Goal: Transaction & Acquisition: Purchase product/service

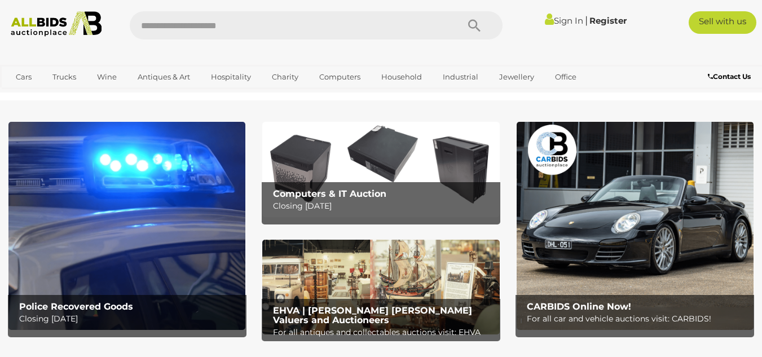
click at [139, 23] on input "text" at bounding box center [288, 25] width 317 height 28
type input "*******"
click at [472, 23] on icon "Search" at bounding box center [474, 25] width 12 height 17
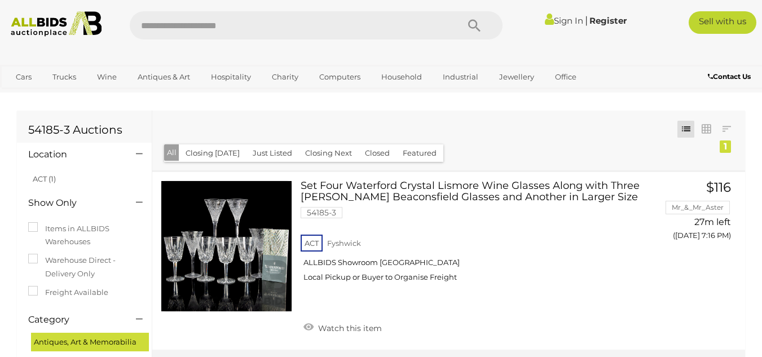
scroll to position [113, 0]
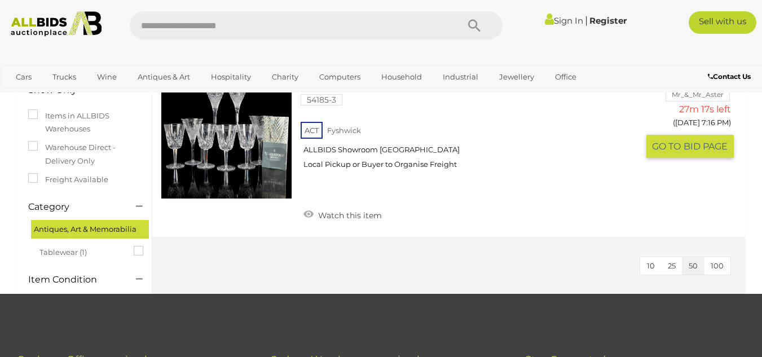
click at [248, 110] on link at bounding box center [226, 133] width 131 height 131
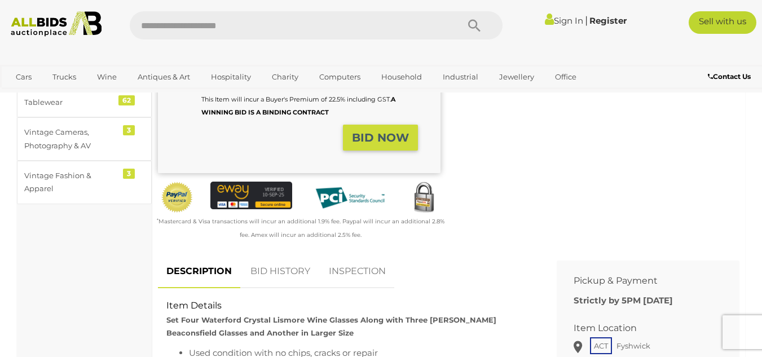
scroll to position [306, 0]
click at [274, 271] on link "BID HISTORY" at bounding box center [280, 270] width 77 height 33
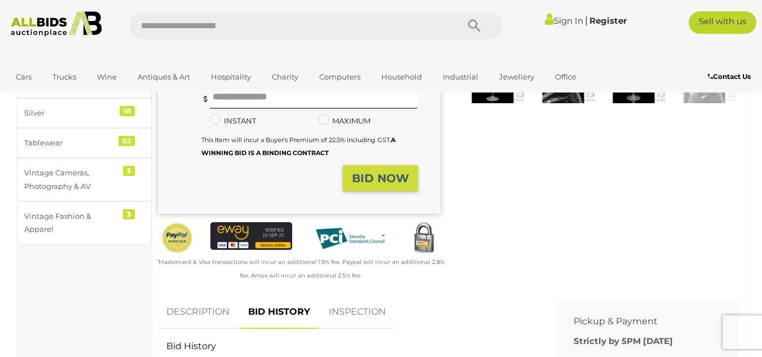
scroll to position [0, 0]
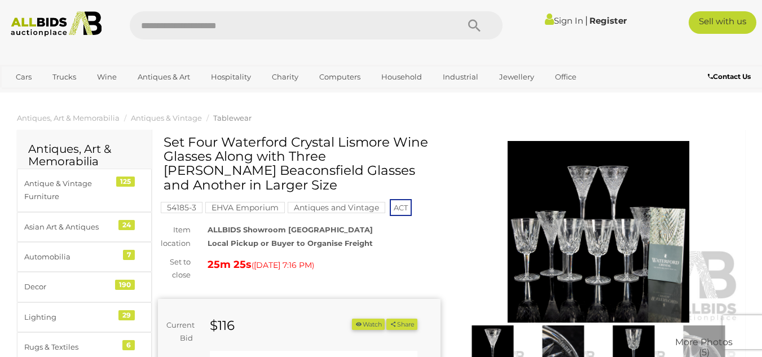
click at [554, 21] on link "Sign In" at bounding box center [564, 20] width 38 height 11
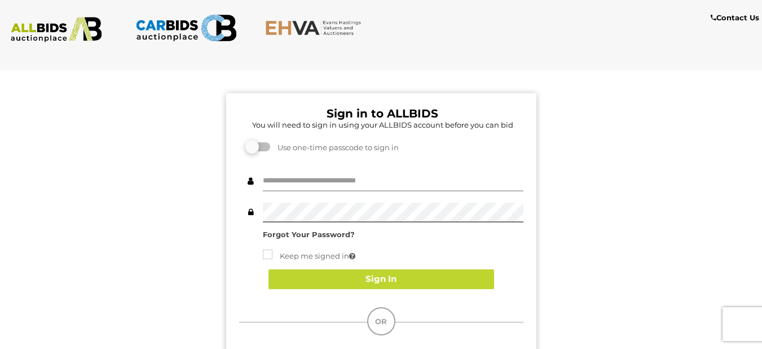
click at [269, 175] on input "text" at bounding box center [393, 181] width 261 height 20
type input "******"
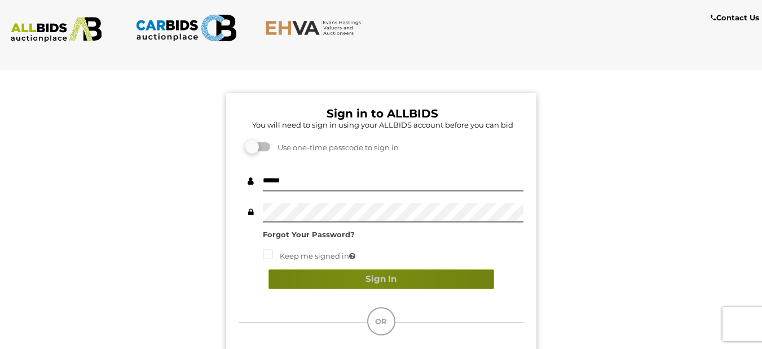
click at [368, 276] on button "Sign In" at bounding box center [381, 279] width 226 height 20
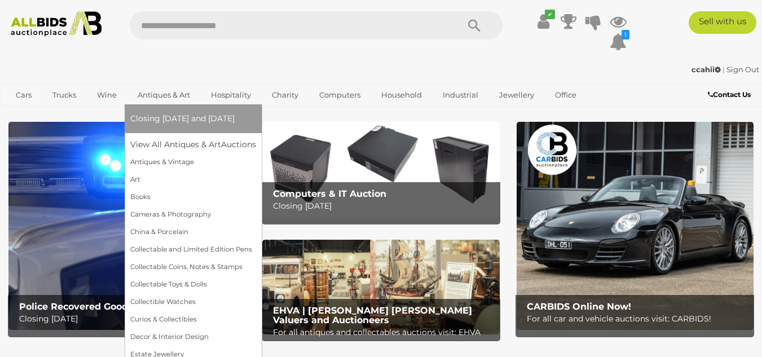
click at [184, 121] on span "Closing [DATE] and [DATE]" at bounding box center [182, 118] width 104 height 10
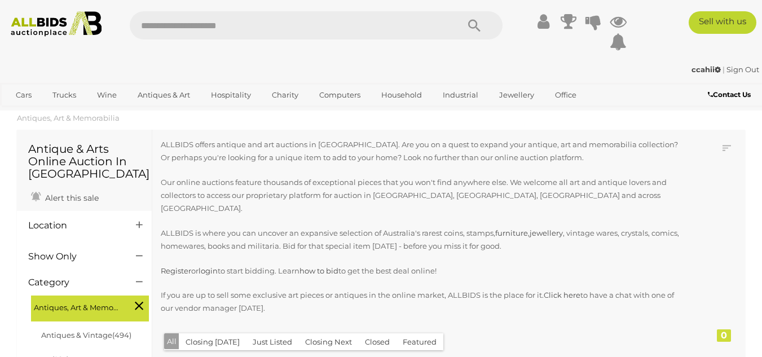
click at [136, 23] on input "text" at bounding box center [288, 25] width 317 height 28
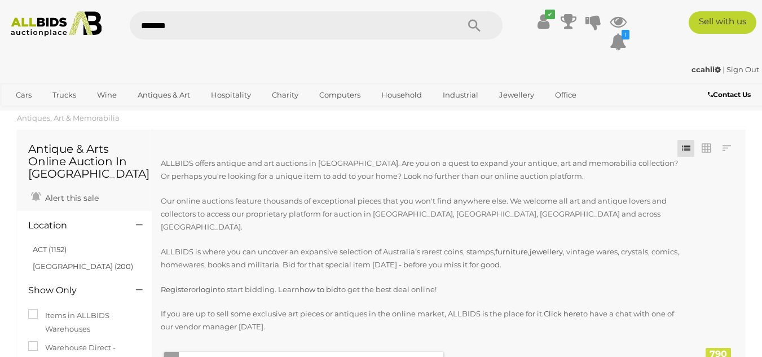
type input "*******"
click at [474, 23] on icon "Search" at bounding box center [474, 25] width 12 height 17
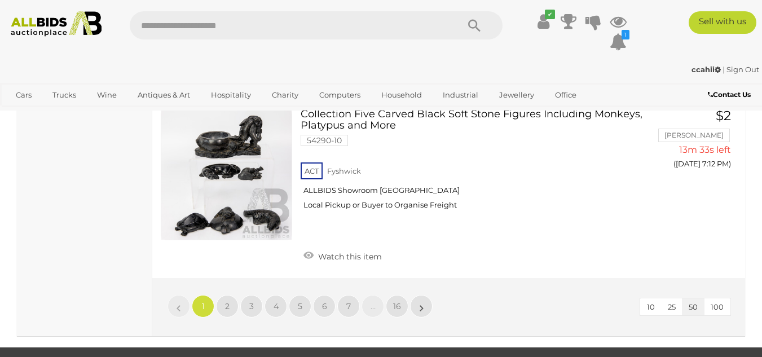
scroll to position [9037, 0]
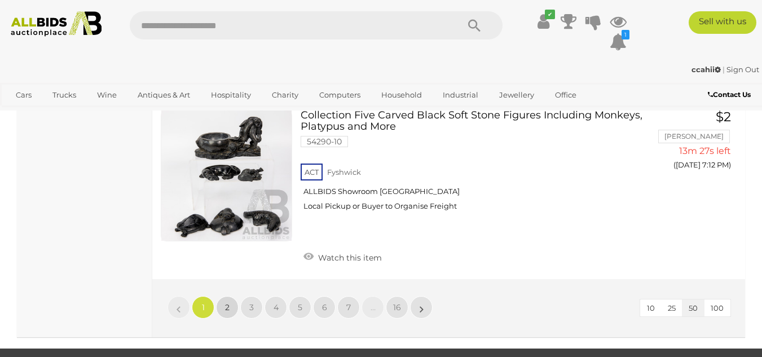
click at [224, 296] on link "2" at bounding box center [227, 307] width 23 height 23
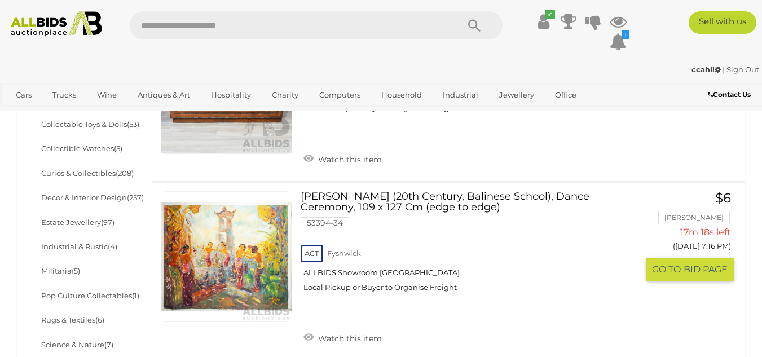
scroll to position [535, 0]
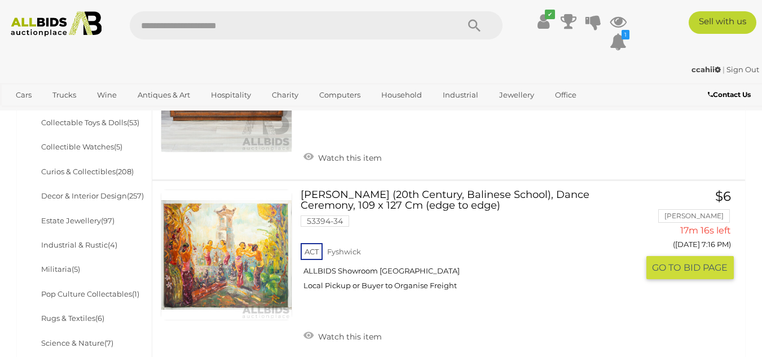
drag, startPoint x: 224, startPoint y: 217, endPoint x: 82, endPoint y: 63, distance: 209.6
click at [82, 63] on div "ccahii | Sign Out" at bounding box center [381, 69] width 756 height 13
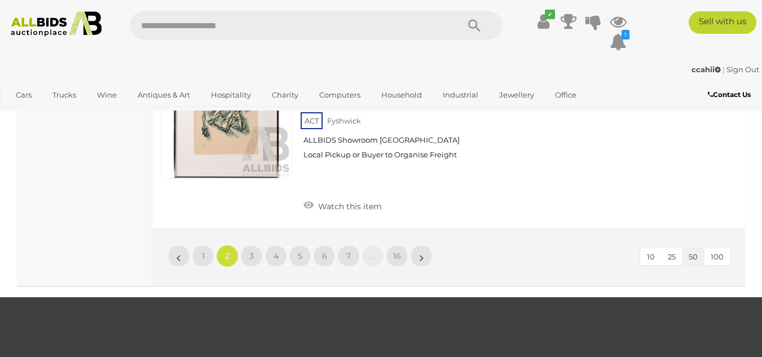
scroll to position [8960, 0]
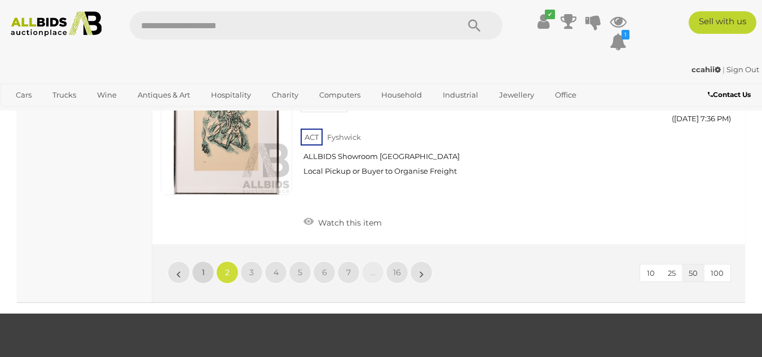
click at [201, 261] on link "1" at bounding box center [203, 272] width 23 height 23
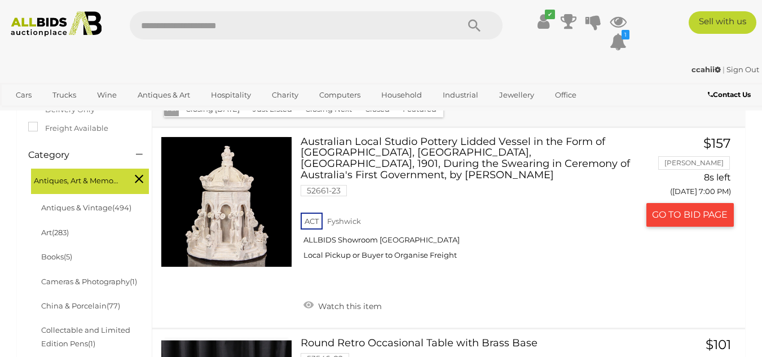
scroll to position [8629, 0]
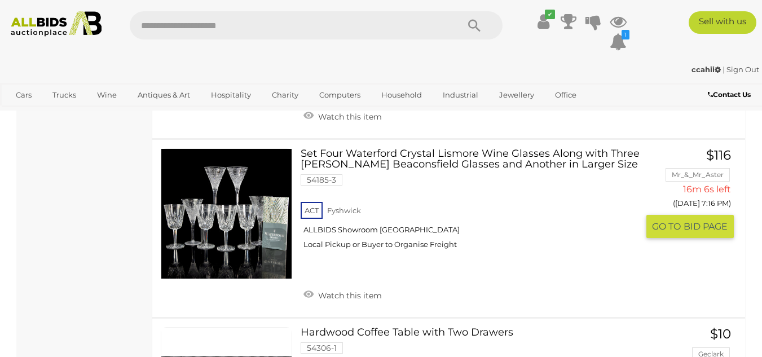
click at [201, 213] on div "Set Four Waterford Crystal Lismore Wine Glasses Along with Three Stuart Crystal…" at bounding box center [449, 229] width 610 height 178
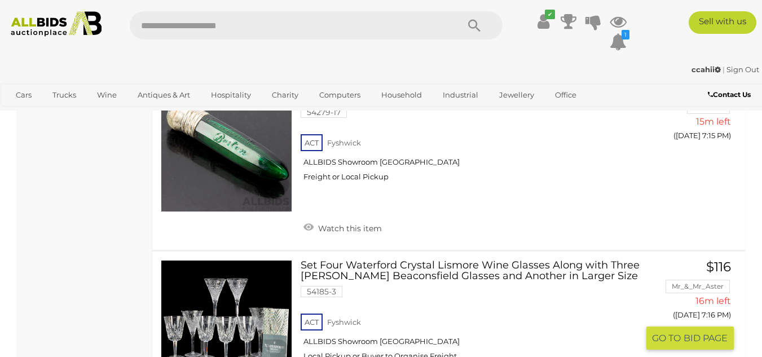
scroll to position [8517, 0]
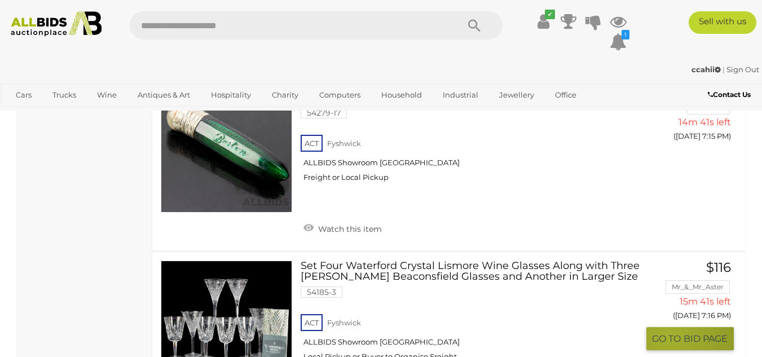
click at [669, 333] on span "GO TO" at bounding box center [668, 339] width 32 height 12
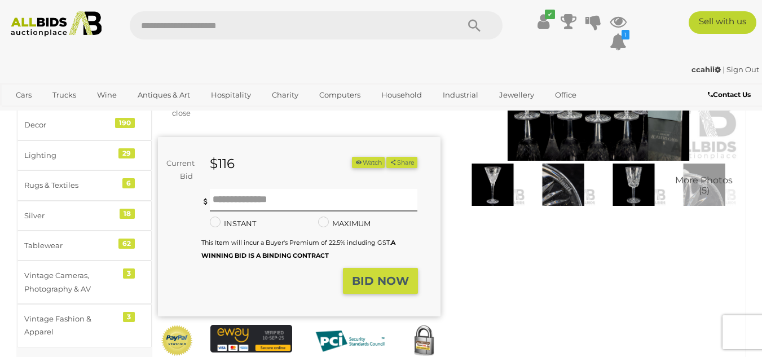
scroll to position [162, 0]
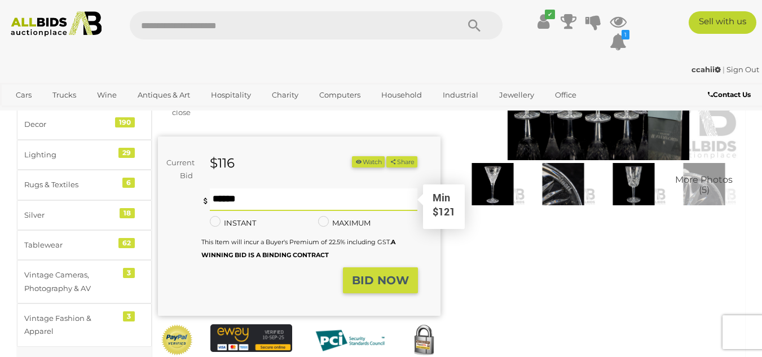
click at [221, 195] on input "text" at bounding box center [314, 199] width 208 height 23
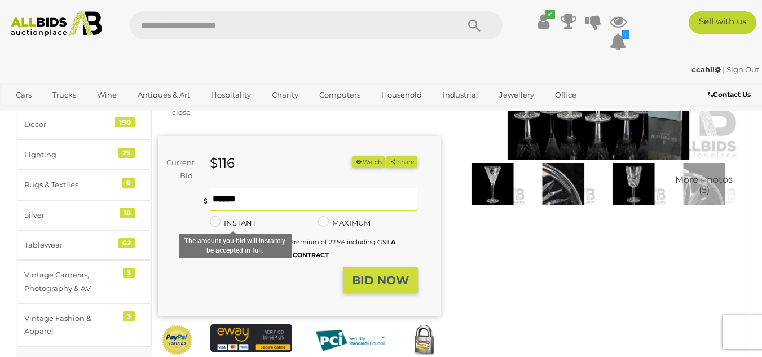
type input "***"
click at [284, 277] on form "Current Bid $116 (Min $121) $116 Share Facebook Twitter ***" at bounding box center [287, 225] width 243 height 138
click at [362, 279] on strong "BID NOW" at bounding box center [380, 281] width 57 height 14
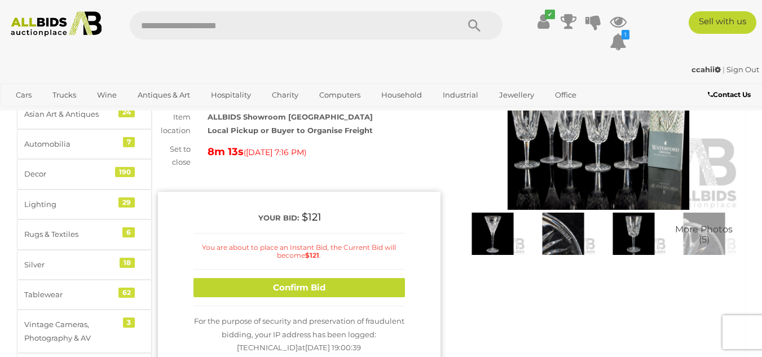
scroll to position [113, 0]
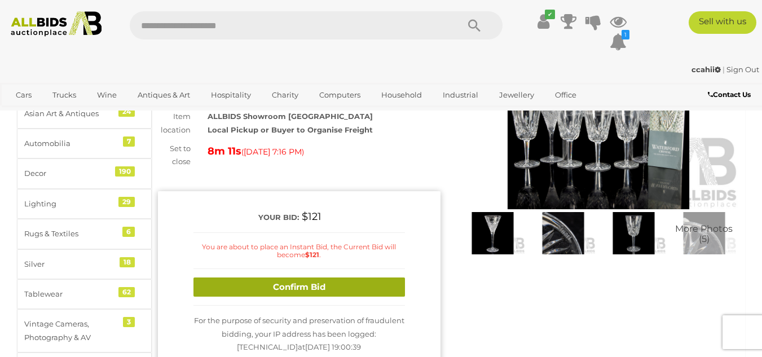
click at [286, 286] on button "Confirm Bid" at bounding box center [298, 287] width 211 height 20
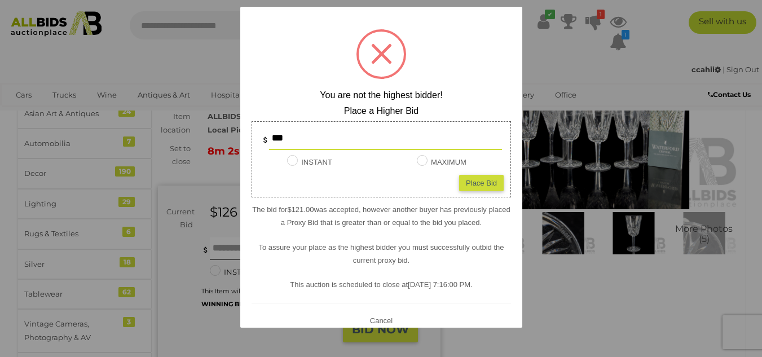
click at [380, 54] on div at bounding box center [381, 54] width 50 height 50
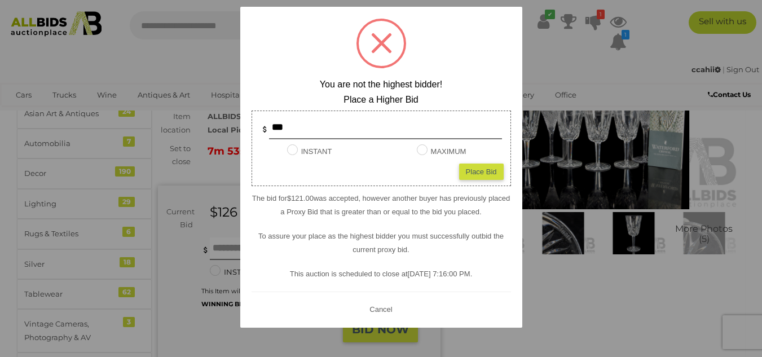
click at [375, 307] on button "Cancel" at bounding box center [380, 309] width 29 height 14
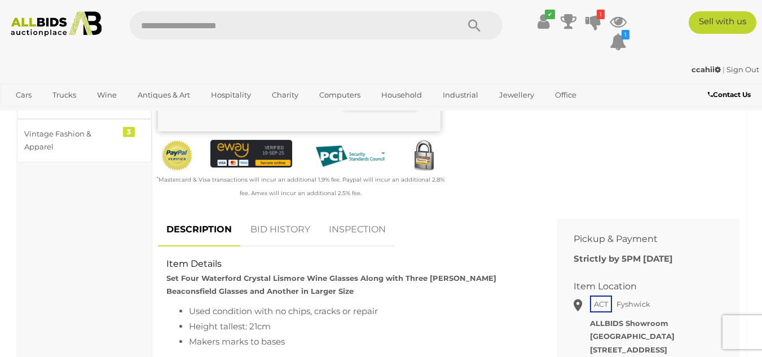
scroll to position [346, 0]
click at [278, 228] on link "BID HISTORY" at bounding box center [280, 230] width 77 height 33
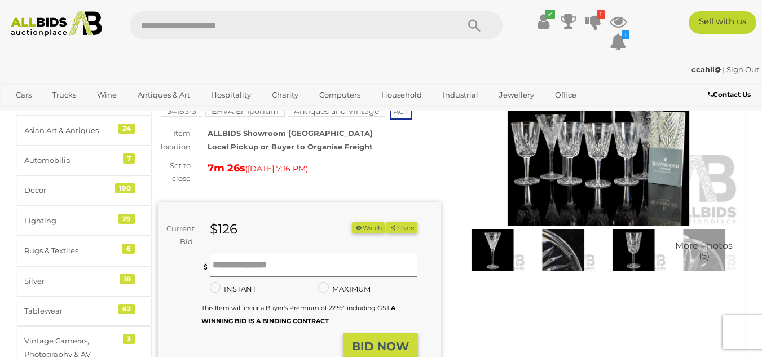
scroll to position [93, 0]
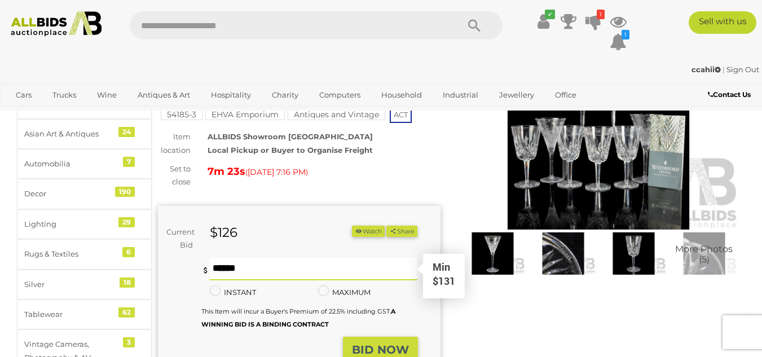
click at [217, 270] on input "text" at bounding box center [314, 269] width 208 height 23
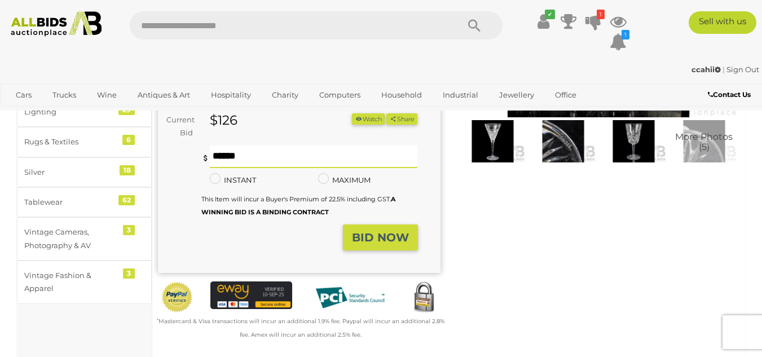
scroll to position [208, 0]
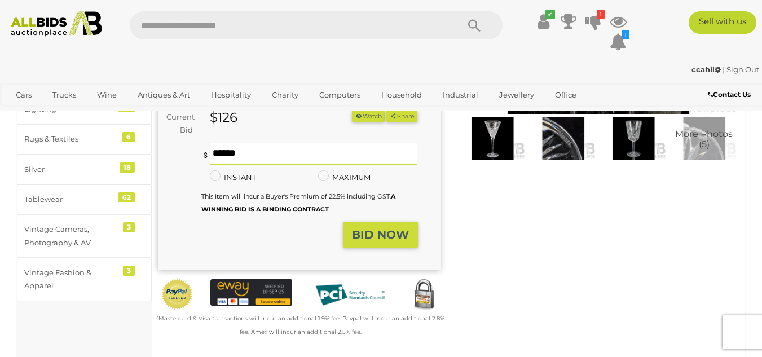
type input "***"
click at [355, 238] on strong "BID NOW" at bounding box center [380, 235] width 57 height 14
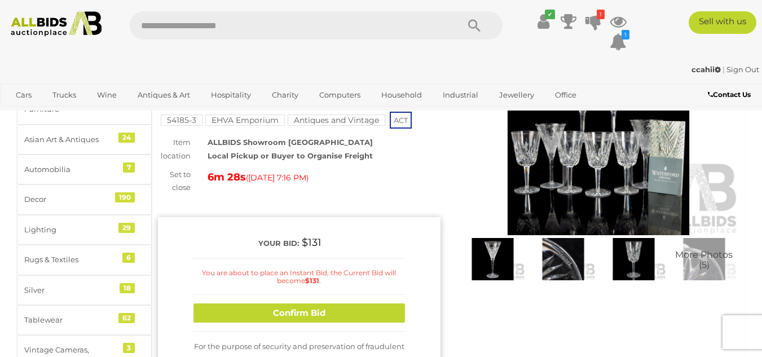
scroll to position [86, 0]
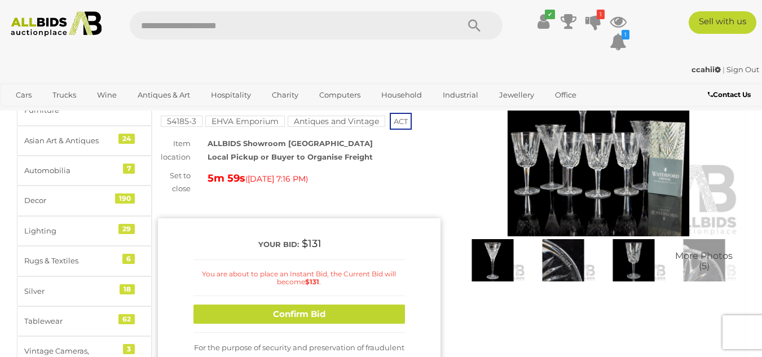
click at [265, 273] on small "You are about to place an Instant Bid, the Current Bid will become $131 ." at bounding box center [299, 278] width 194 height 16
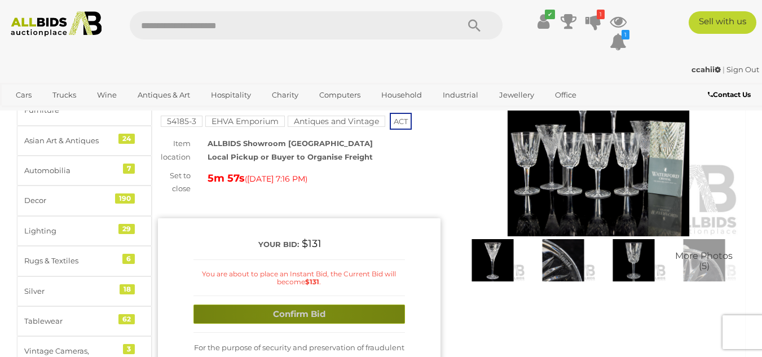
click at [298, 311] on button "Confirm Bid" at bounding box center [298, 315] width 211 height 20
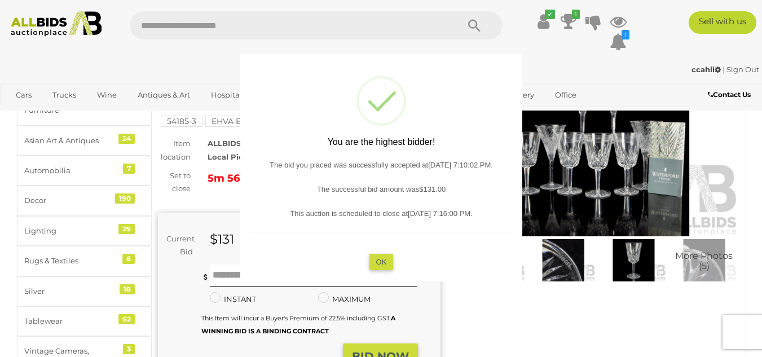
scroll to position [0, 0]
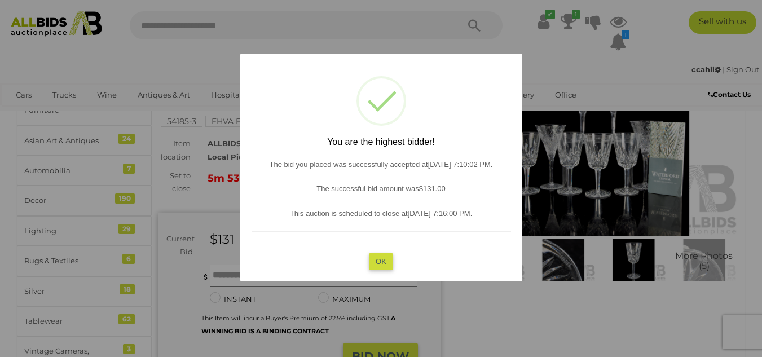
click at [384, 259] on button "OK" at bounding box center [381, 261] width 24 height 16
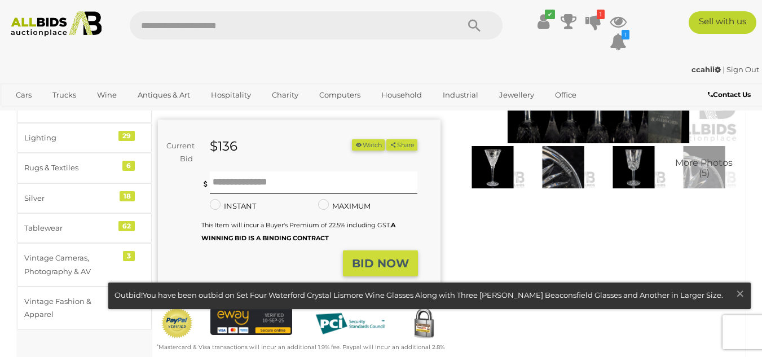
scroll to position [180, 0]
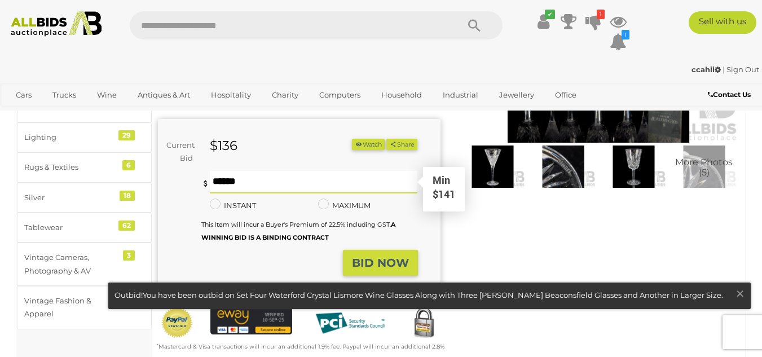
click at [210, 179] on input "text" at bounding box center [314, 182] width 208 height 23
type input "***"
click at [284, 277] on div "Current Bid $136 (Min $141) $136 Share" at bounding box center [299, 209] width 283 height 180
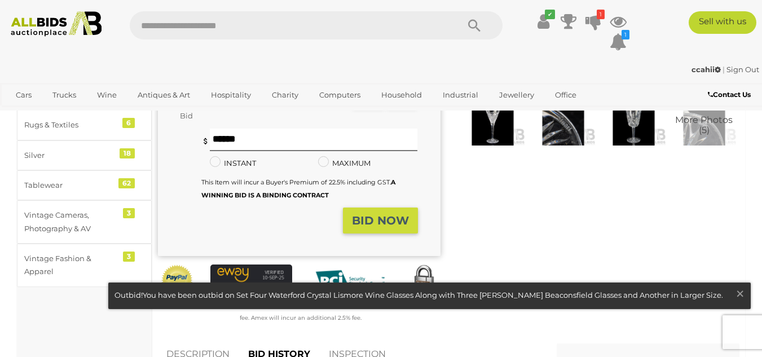
scroll to position [223, 0]
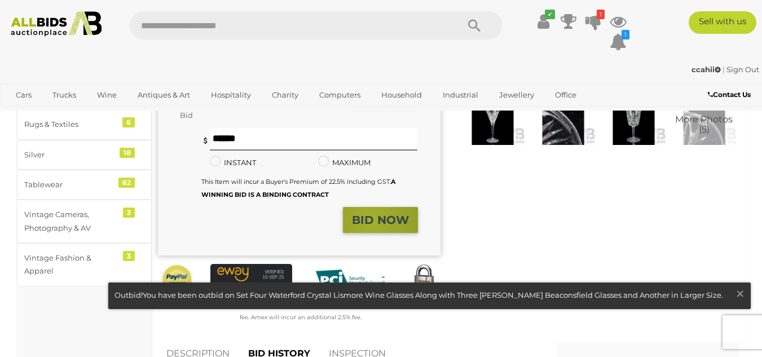
click at [371, 220] on strong "BID NOW" at bounding box center [380, 220] width 57 height 14
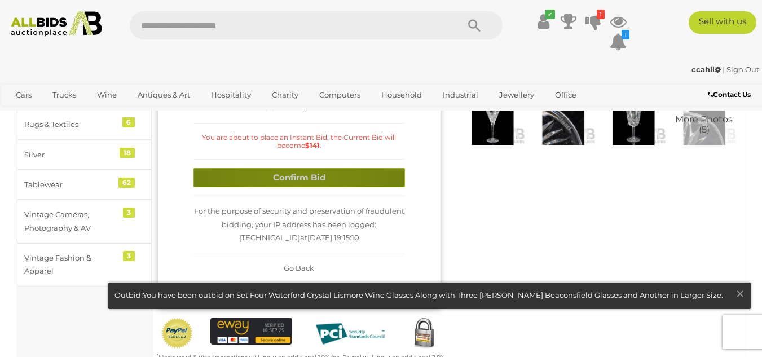
click at [297, 174] on button "Confirm Bid" at bounding box center [298, 178] width 211 height 20
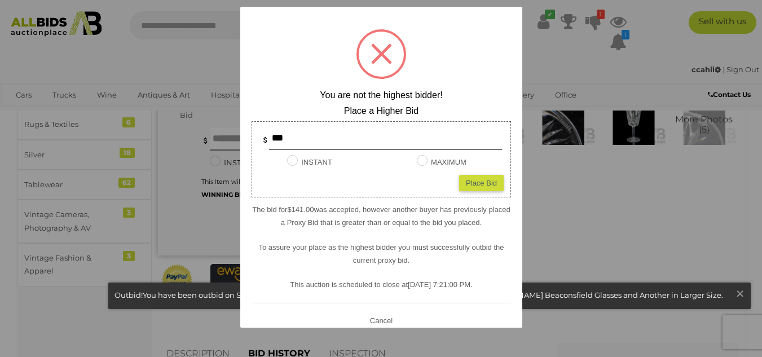
click at [381, 319] on button "Cancel" at bounding box center [380, 320] width 29 height 14
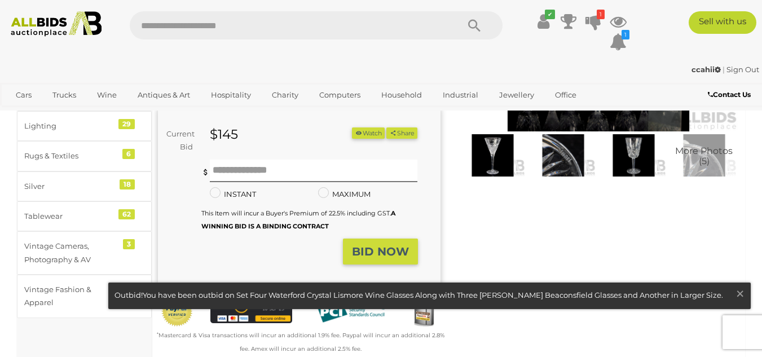
scroll to position [192, 0]
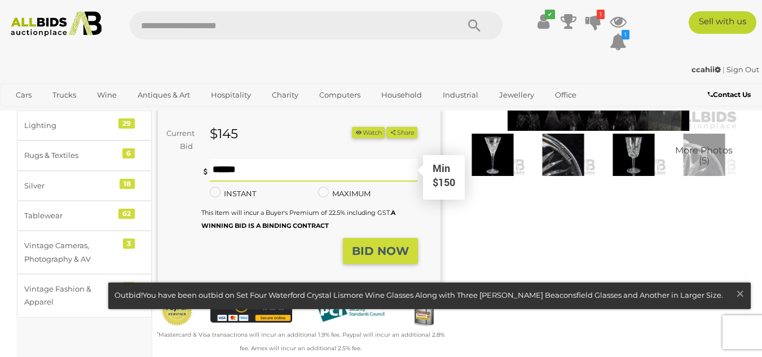
click at [221, 169] on input "text" at bounding box center [314, 170] width 208 height 23
type input "***"
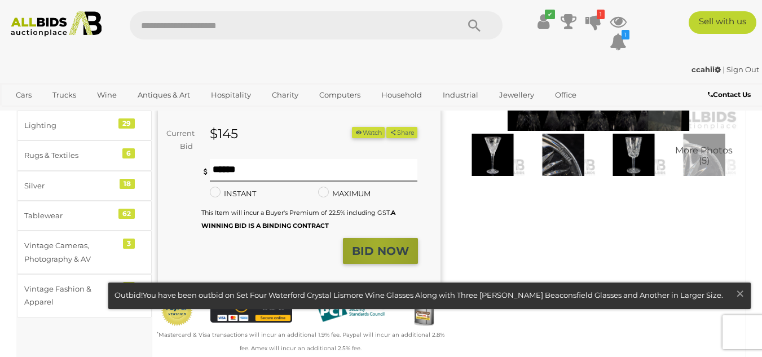
click at [378, 244] on strong "BID NOW" at bounding box center [380, 251] width 57 height 14
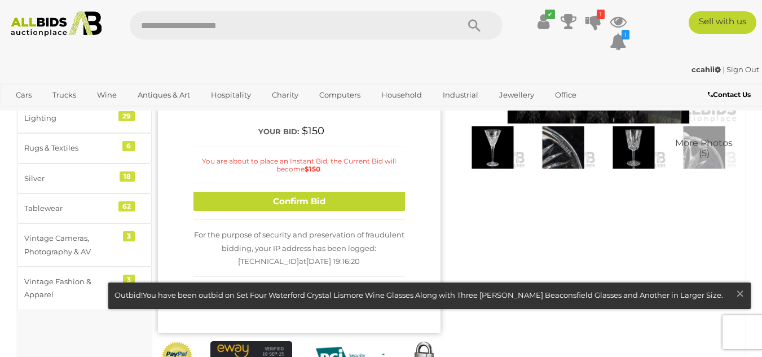
scroll to position [204, 0]
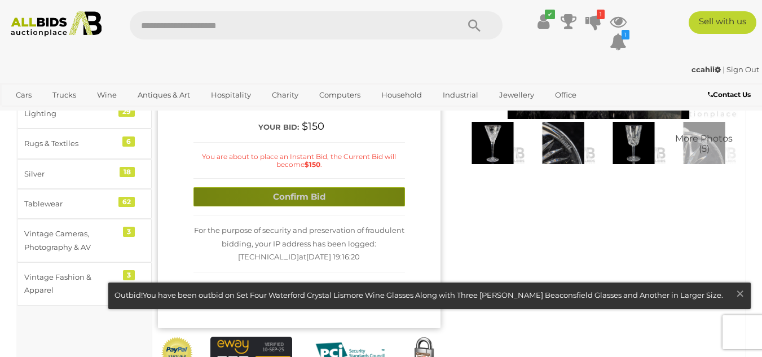
click at [292, 193] on button "Confirm Bid" at bounding box center [298, 197] width 211 height 20
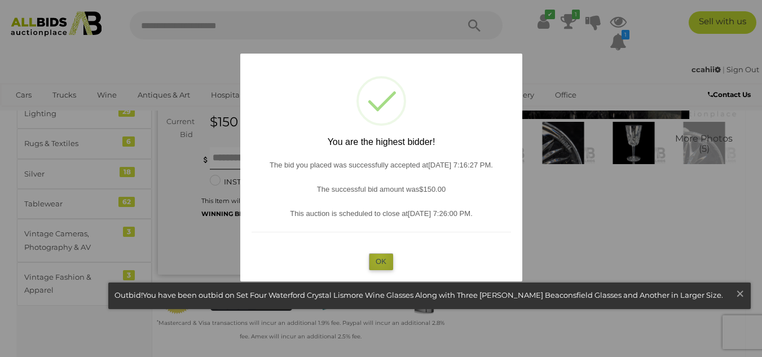
click at [380, 258] on button "OK" at bounding box center [381, 261] width 24 height 16
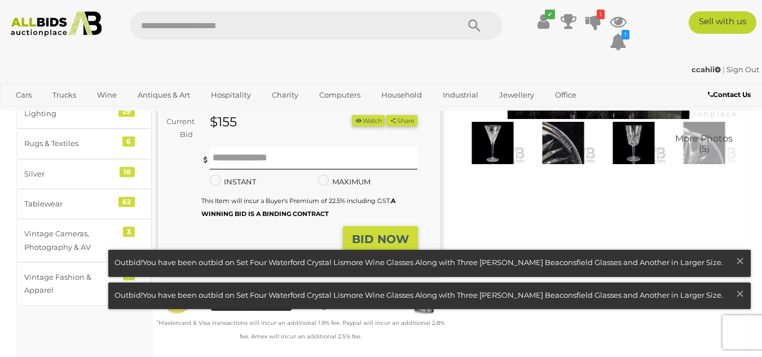
scroll to position [206, 0]
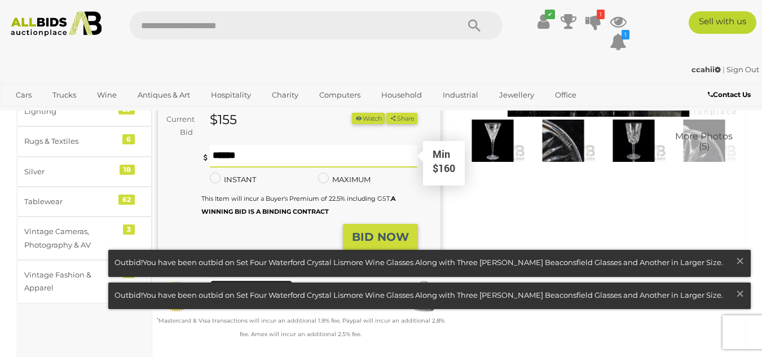
click at [217, 153] on input "text" at bounding box center [314, 156] width 208 height 23
type input "***"
click at [367, 229] on button "BID NOW" at bounding box center [380, 237] width 75 height 27
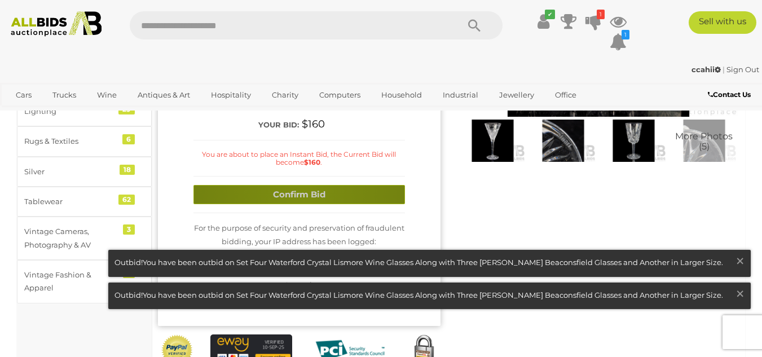
click at [300, 193] on button "Confirm Bid" at bounding box center [298, 195] width 211 height 20
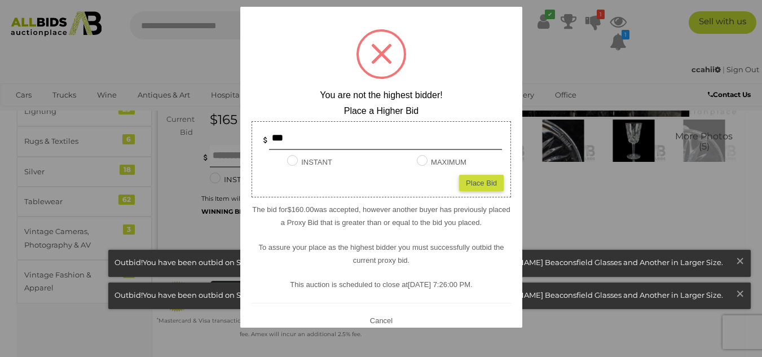
click at [374, 317] on button "Cancel" at bounding box center [380, 320] width 29 height 14
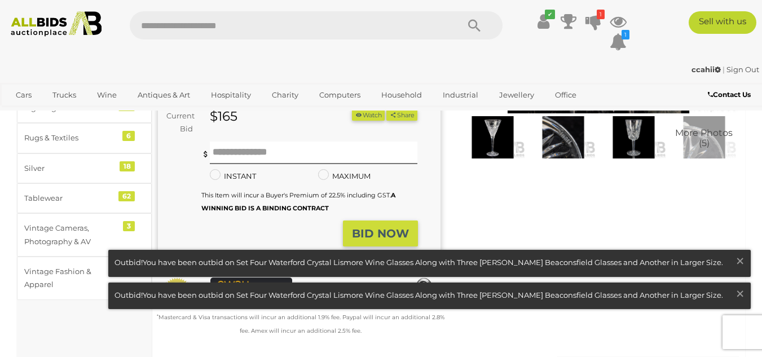
scroll to position [210, 0]
click at [340, 301] on link at bounding box center [429, 296] width 641 height 26
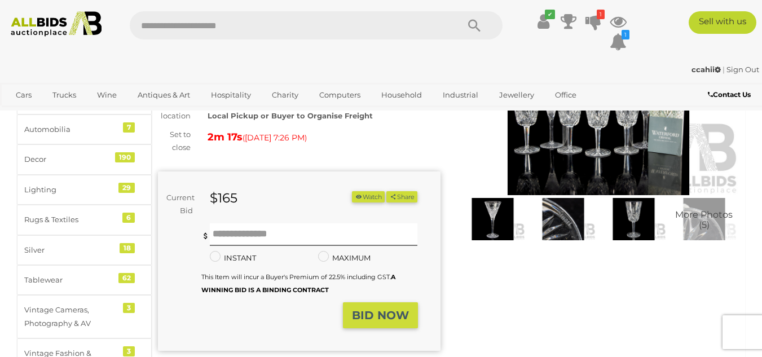
scroll to position [128, 0]
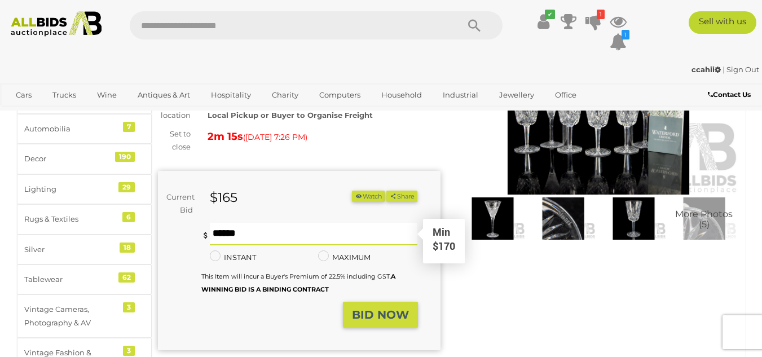
click at [216, 231] on input "text" at bounding box center [314, 234] width 208 height 23
type input "***"
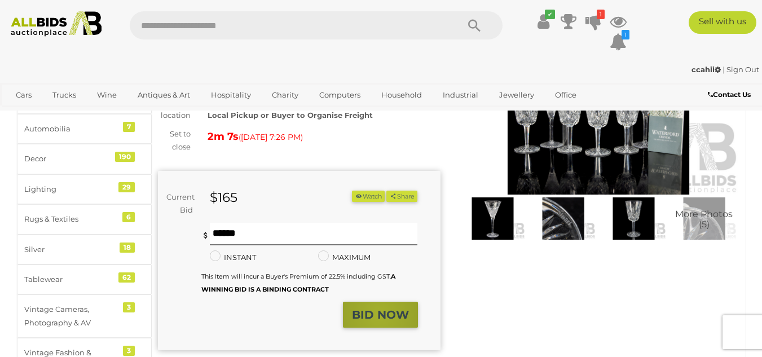
click at [380, 314] on strong "BID NOW" at bounding box center [380, 315] width 57 height 14
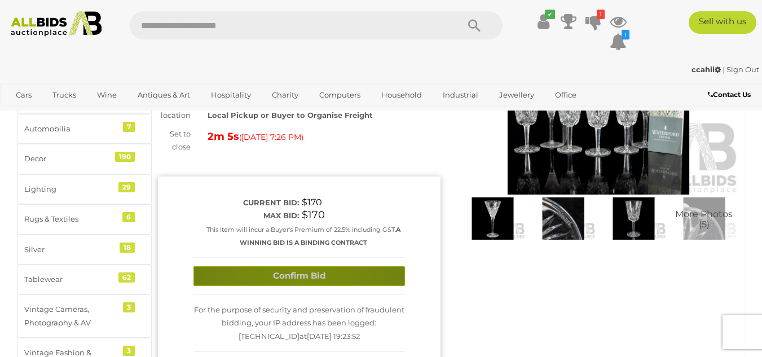
click at [298, 273] on button "Confirm Bid" at bounding box center [298, 276] width 211 height 20
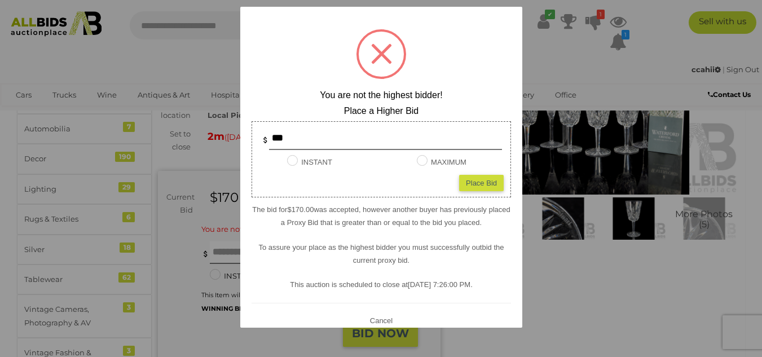
click at [378, 318] on button "Cancel" at bounding box center [380, 320] width 29 height 14
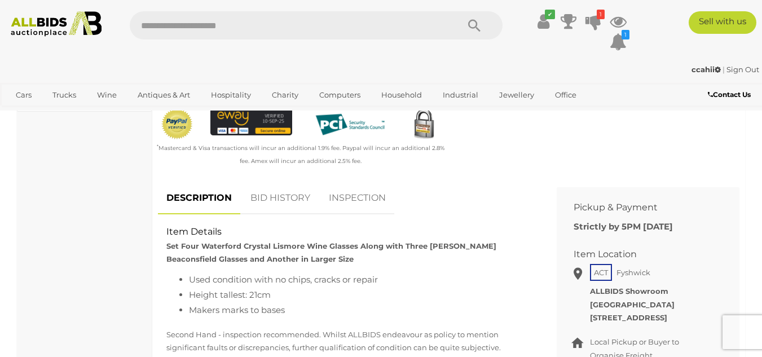
scroll to position [397, 0]
click at [279, 200] on link "BID HISTORY" at bounding box center [280, 198] width 77 height 33
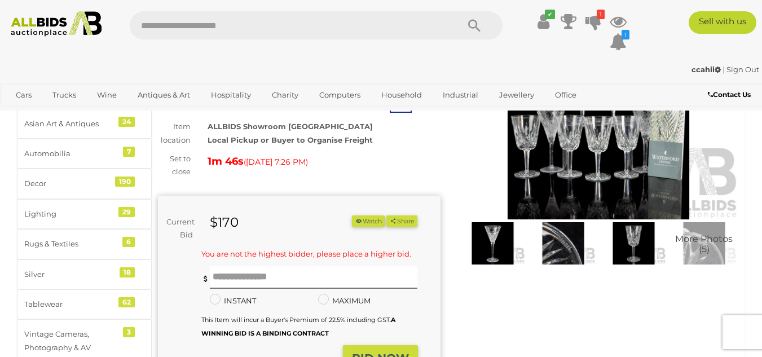
scroll to position [103, 0]
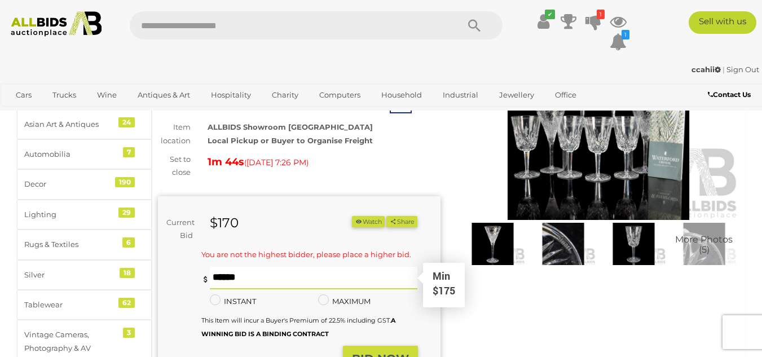
click at [217, 279] on input "text" at bounding box center [314, 278] width 208 height 23
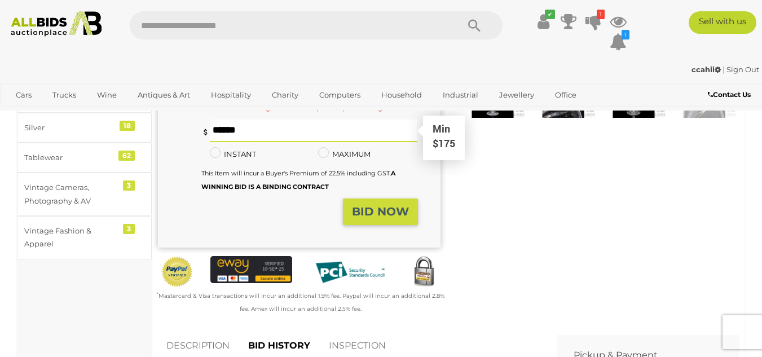
scroll to position [236, 0]
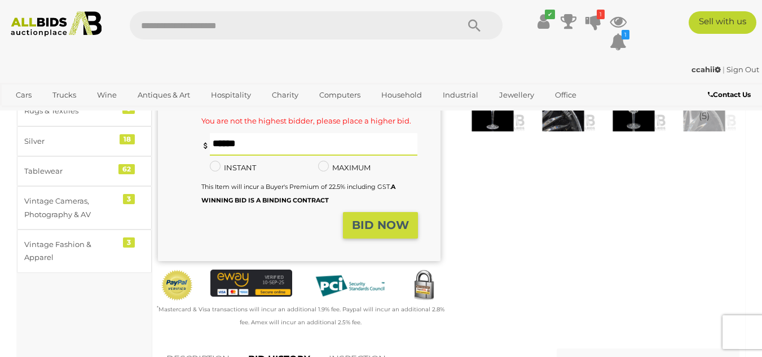
type input "***"
click at [365, 223] on strong "BID NOW" at bounding box center [380, 225] width 57 height 14
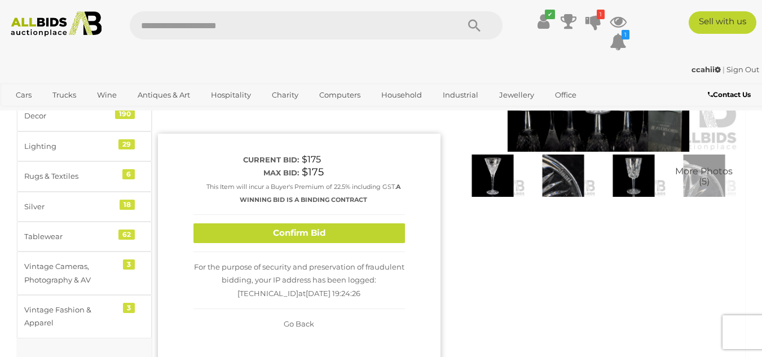
scroll to position [170, 0]
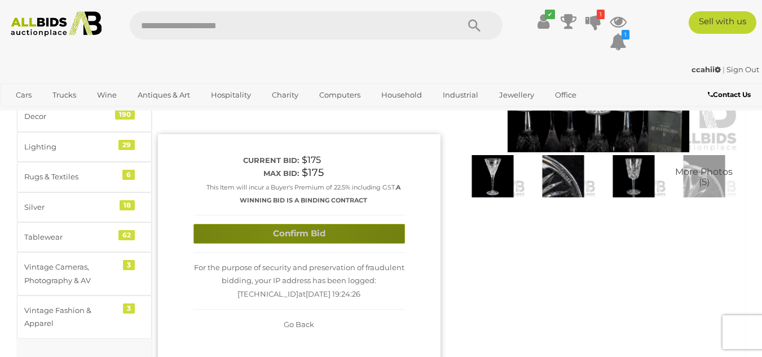
click at [284, 232] on button "Confirm Bid" at bounding box center [298, 234] width 211 height 20
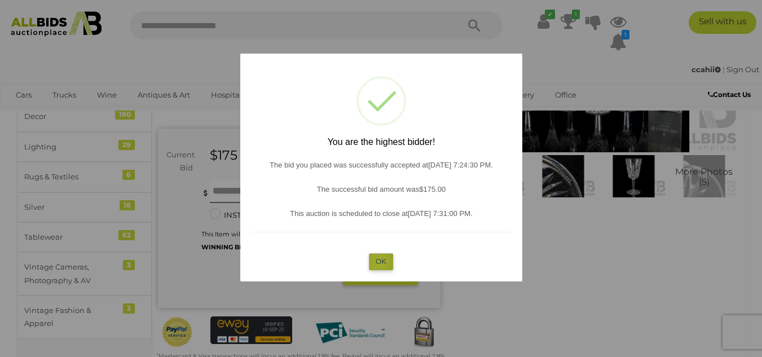
click at [380, 263] on button "OK" at bounding box center [381, 261] width 24 height 16
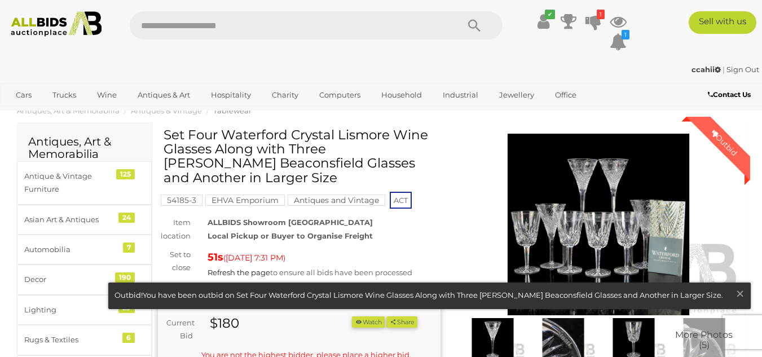
scroll to position [0, 0]
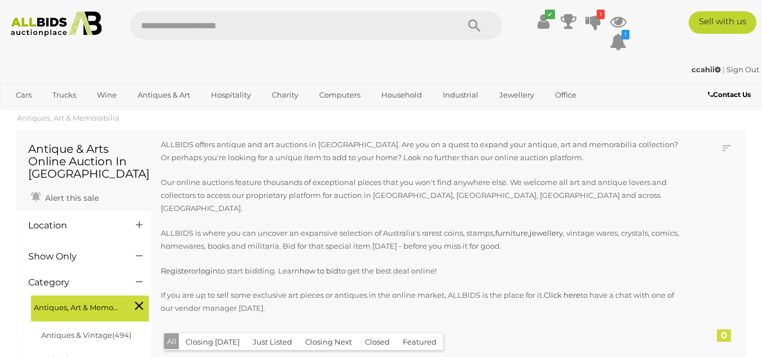
scroll to position [1275, 0]
